Goal: Find specific page/section: Locate a particular part of the current website

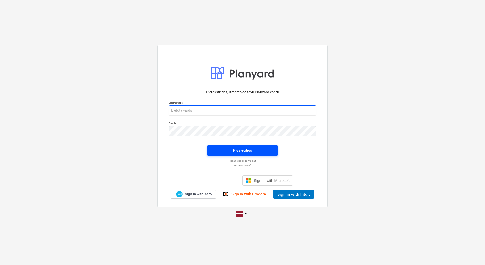
type input "[EMAIL_ADDRESS][PERSON_NAME][DOMAIN_NAME]"
click at [244, 148] on div "Pieslēgties" at bounding box center [242, 150] width 19 height 7
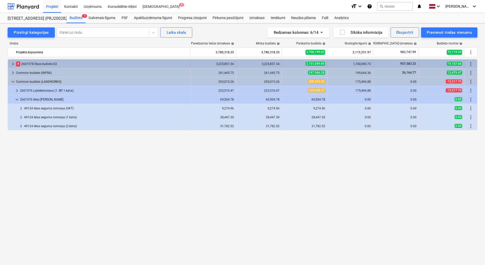
click at [30, 63] on div "4 2601978 Ēkas budžets E2" at bounding box center [102, 64] width 172 height 8
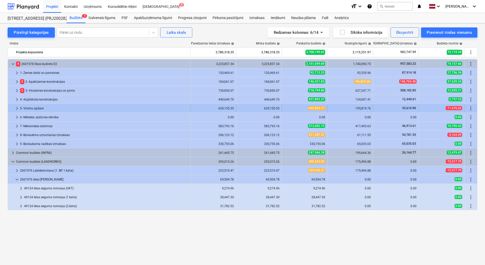
click at [32, 108] on div "5- Virsmu apdare" at bounding box center [104, 108] width 168 height 8
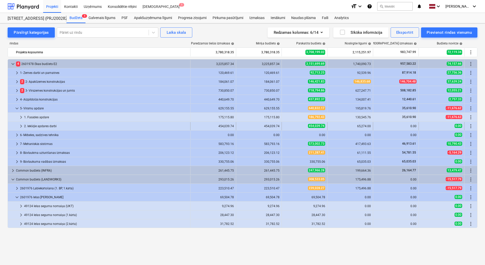
click at [38, 126] on div "2. Iekšējie apdares darbi" at bounding box center [106, 126] width 164 height 8
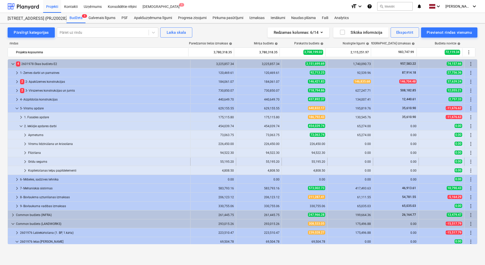
click at [42, 160] on div "Grīdu segums" at bounding box center [108, 162] width 160 height 8
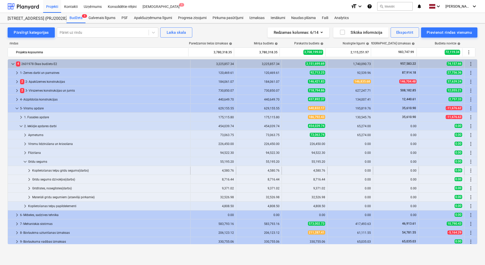
click at [54, 170] on div "Koplietošanas telpu grīdu segums(darbs)" at bounding box center [110, 171] width 156 height 8
